Goal: Task Accomplishment & Management: Use online tool/utility

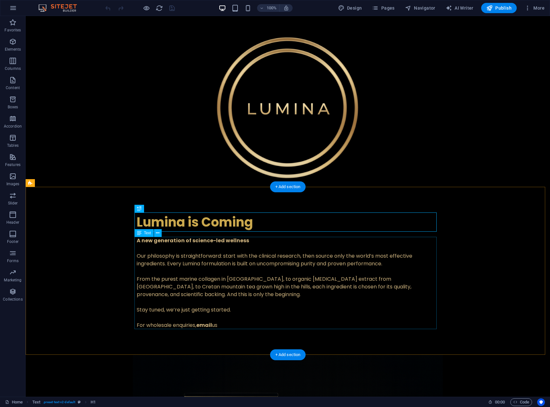
click at [240, 259] on div "A new generation of science-led wellness Our philosophy is straightforward: sta…" at bounding box center [288, 283] width 302 height 92
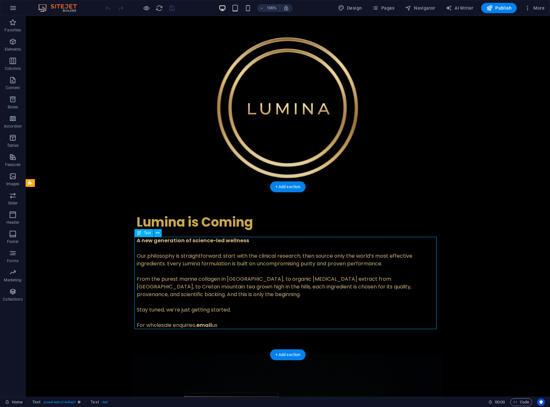
click at [235, 259] on div "A new generation of science-led wellness Our philosophy is straightforward: sta…" at bounding box center [288, 283] width 302 height 92
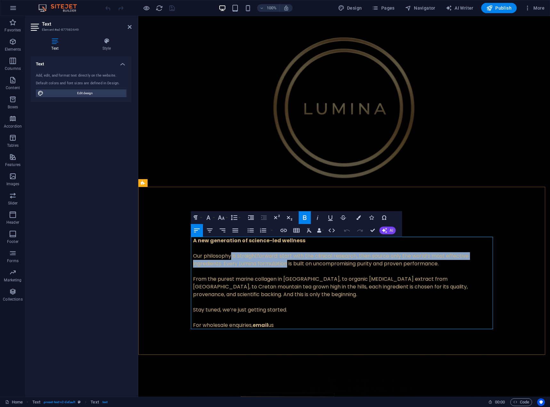
drag, startPoint x: 286, startPoint y: 262, endPoint x: 230, endPoint y: 254, distance: 56.6
click at [230, 254] on p "Our philosophy is straightforward: start with the clinical research, then sourc…" at bounding box center [344, 259] width 302 height 15
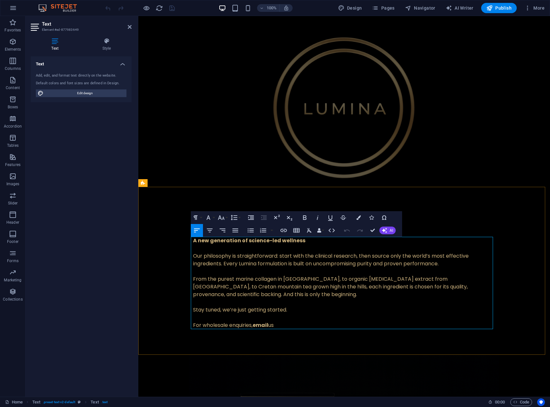
click at [291, 311] on p "Stay tuned, we’re just getting started." at bounding box center [344, 310] width 302 height 8
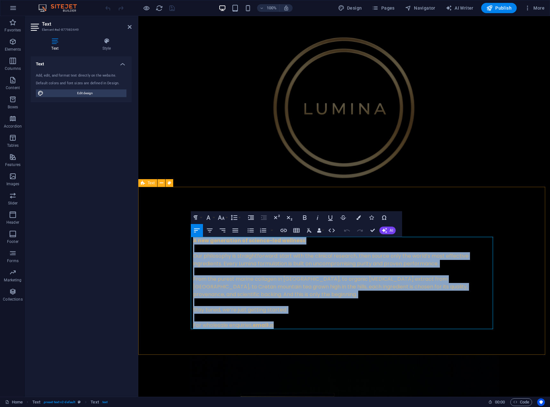
drag, startPoint x: 284, startPoint y: 324, endPoint x: 186, endPoint y: 244, distance: 127.1
click at [186, 244] on div "Lumina is Coming A new generation of science-led wellness Our philosophy is str…" at bounding box center [344, 271] width 412 height 168
click at [283, 285] on p "From the purest marine collagen in [GEOGRAPHIC_DATA], to organic [MEDICAL_DATA]…" at bounding box center [344, 286] width 302 height 23
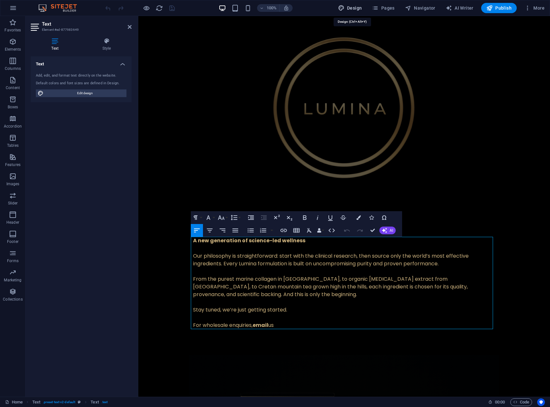
click at [359, 9] on span "Design" at bounding box center [350, 8] width 24 height 6
select select "px"
select select "400"
select select "px"
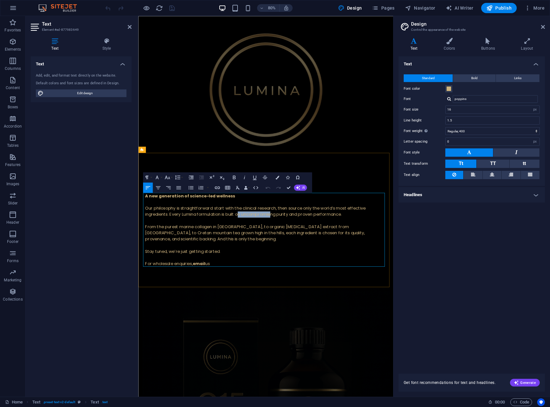
drag, startPoint x: 285, startPoint y: 265, endPoint x: 260, endPoint y: 265, distance: 25.0
click at [260, 265] on p "Our philosophy is straightforward: start with the clinical research, then sourc…" at bounding box center [298, 259] width 302 height 15
